Goal: Task Accomplishment & Management: Use online tool/utility

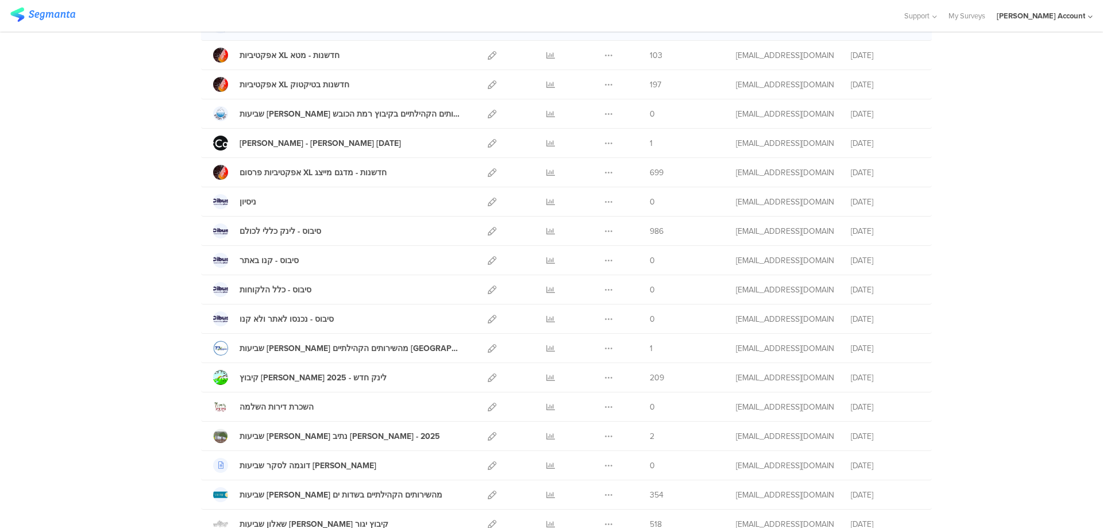
scroll to position [51, 0]
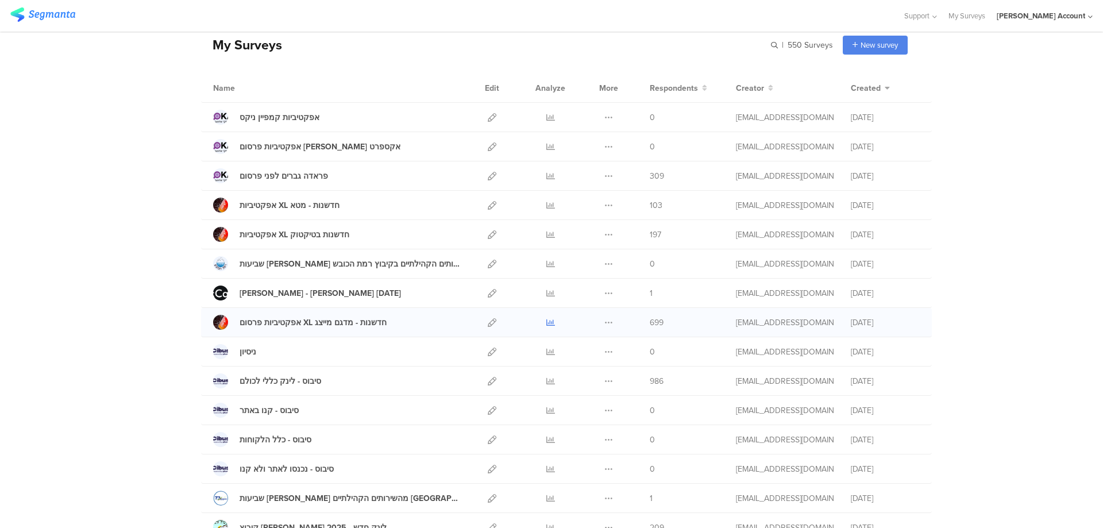
click at [546, 318] on icon at bounding box center [550, 322] width 9 height 9
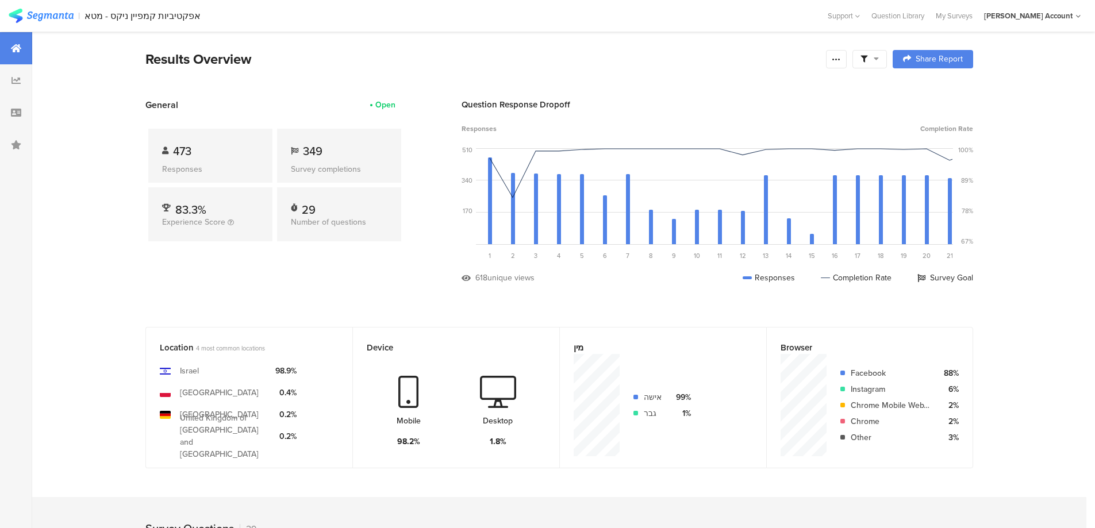
click at [873, 55] on span at bounding box center [869, 59] width 18 height 10
click at [931, 89] on span at bounding box center [927, 91] width 17 height 9
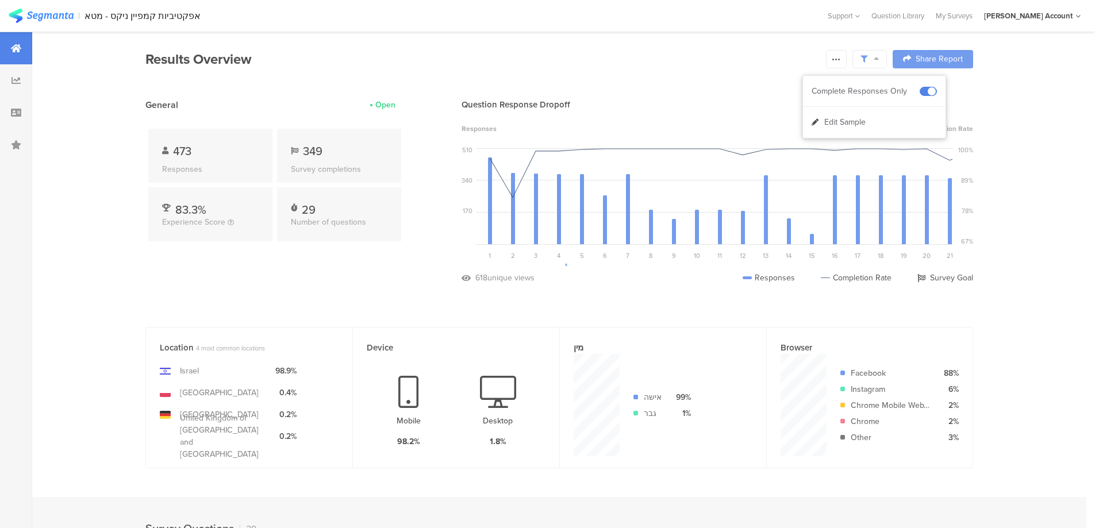
click at [849, 60] on div at bounding box center [547, 264] width 1095 height 528
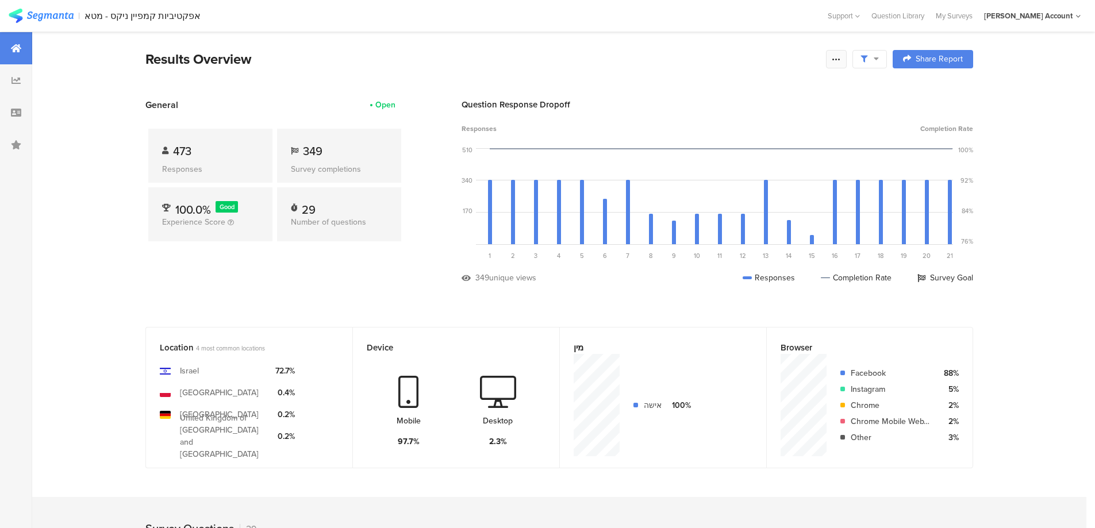
click at [839, 61] on icon at bounding box center [835, 59] width 9 height 9
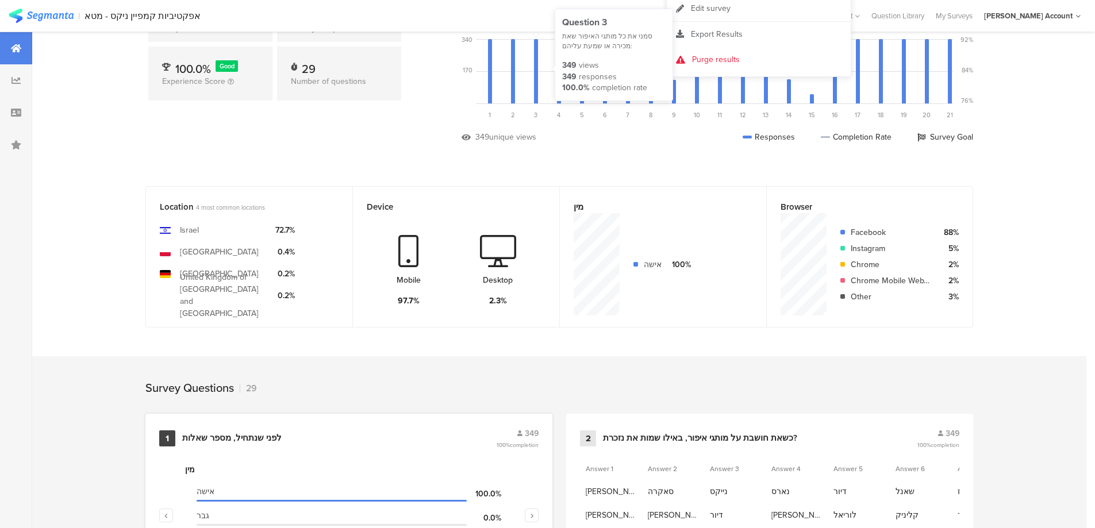
scroll to position [306, 0]
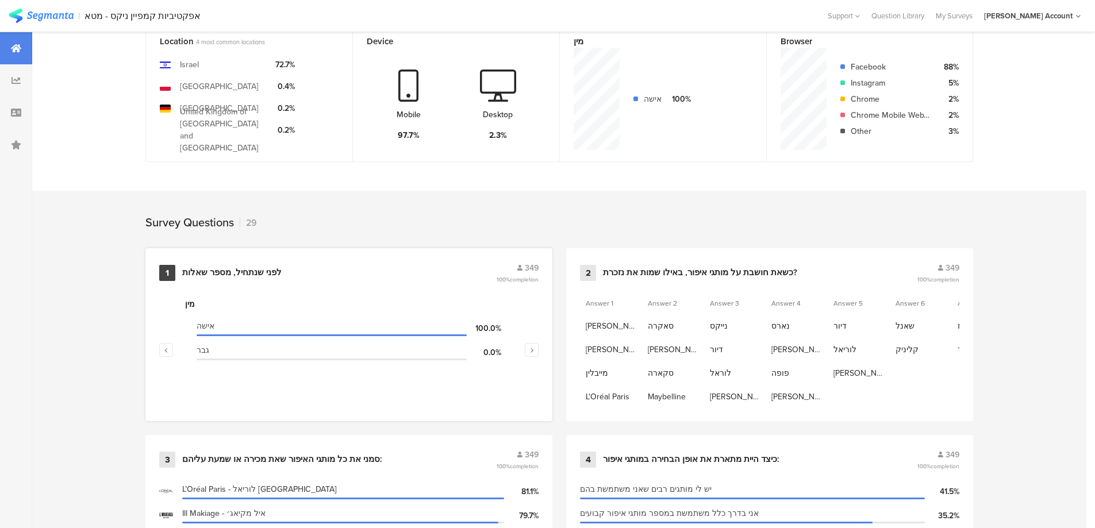
click at [251, 275] on div "לפני שנתחיל, מספר שאלות" at bounding box center [231, 272] width 99 height 11
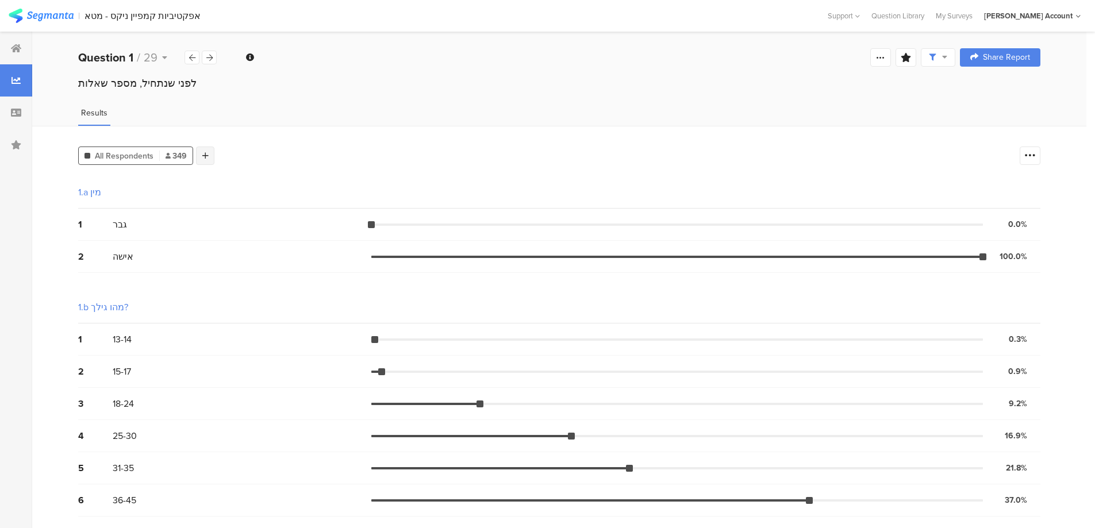
click at [205, 160] on div at bounding box center [205, 156] width 18 height 18
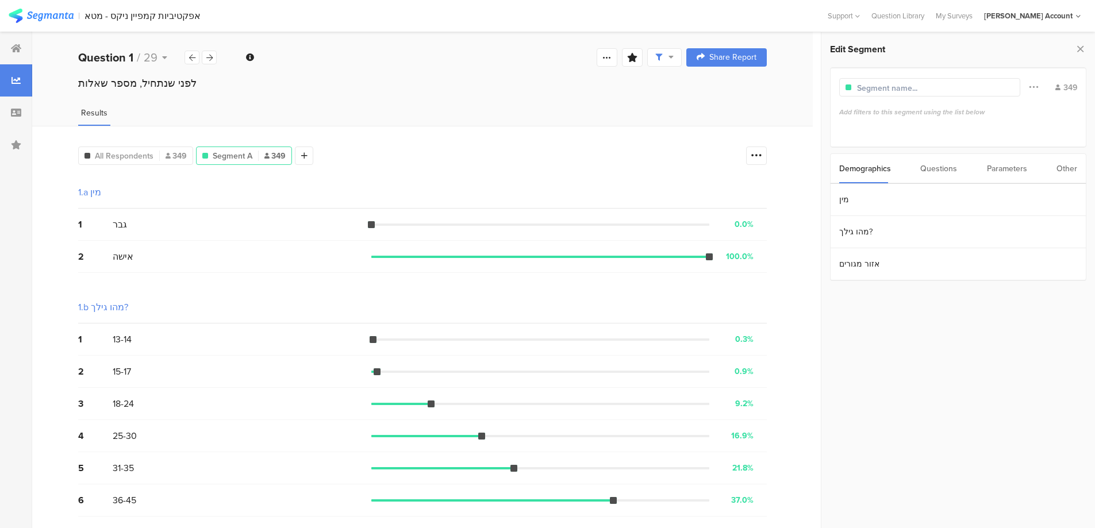
click at [1021, 171] on div "Parameters" at bounding box center [1007, 168] width 40 height 29
click at [1080, 162] on div "Demographics Questions Parameters Other" at bounding box center [958, 168] width 256 height 30
click at [1072, 167] on div "Other" at bounding box center [1066, 168] width 21 height 29
click at [895, 202] on section "Time Range" at bounding box center [957, 200] width 255 height 32
click at [971, 197] on icon at bounding box center [973, 199] width 14 height 18
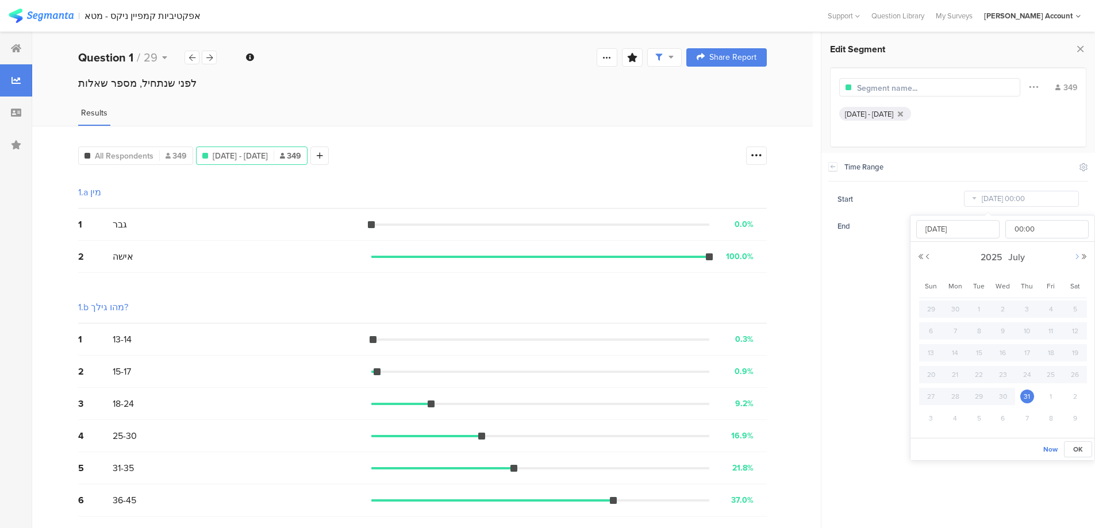
click at [1076, 256] on button "Next Month" at bounding box center [1076, 256] width 7 height 7
click at [1007, 396] on span "27" at bounding box center [1003, 397] width 14 height 14
type input "Aug 27 2025 00:00"
type input "Aug 27 2025"
click at [1074, 446] on span "OK" at bounding box center [1078, 449] width 10 height 10
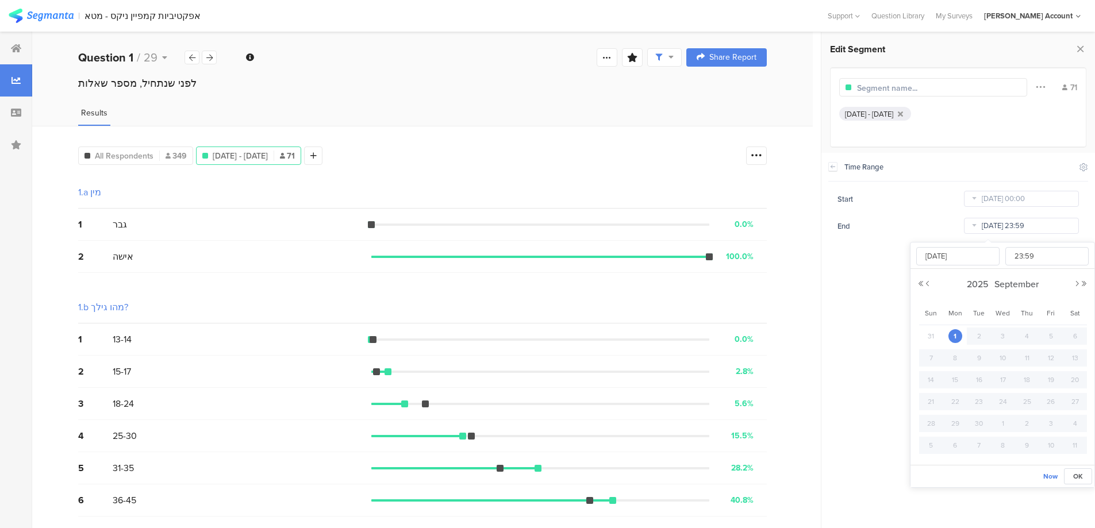
click at [1013, 232] on input "Sep 01 2025 23:59" at bounding box center [1021, 226] width 115 height 16
click at [1046, 477] on span "Now" at bounding box center [1050, 476] width 14 height 10
type input "Sep 01 2025 06:14"
type input "06:14"
